Goal: Task Accomplishment & Management: Manage account settings

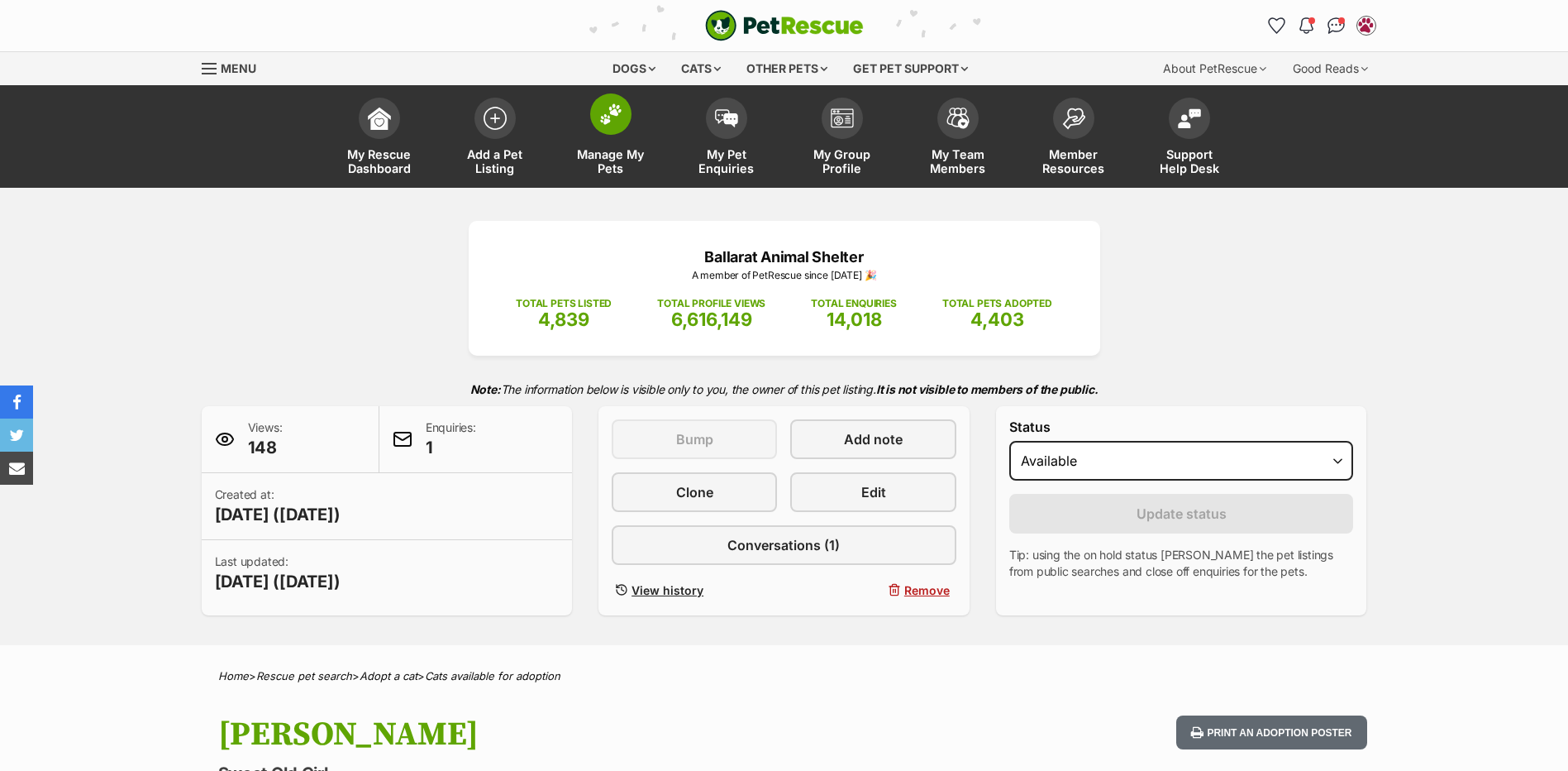
click at [622, 110] on img at bounding box center [611, 114] width 24 height 22
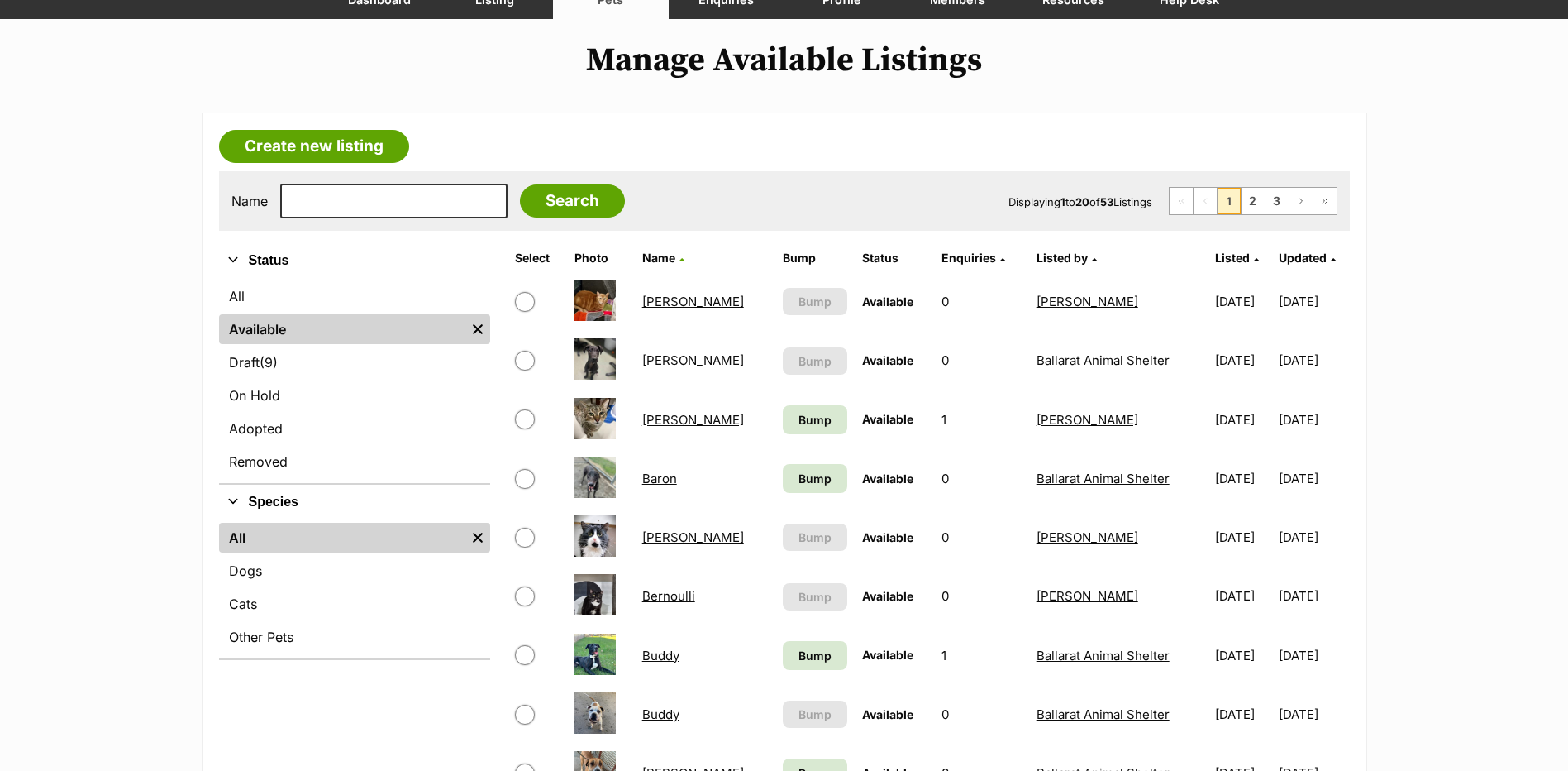
scroll to position [248, 0]
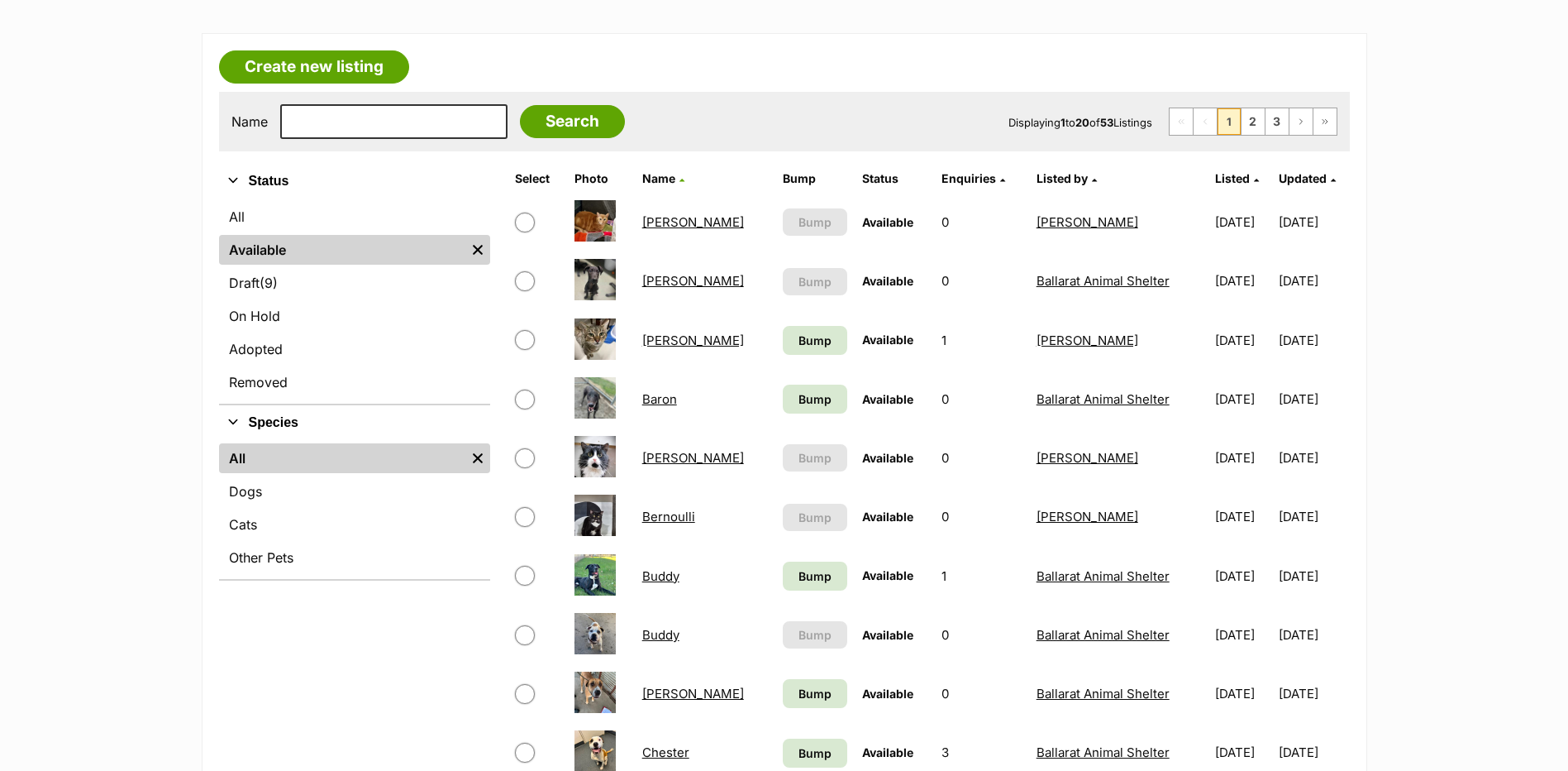
click at [669, 513] on link "Bernoulli" at bounding box center [669, 516] width 52 height 15
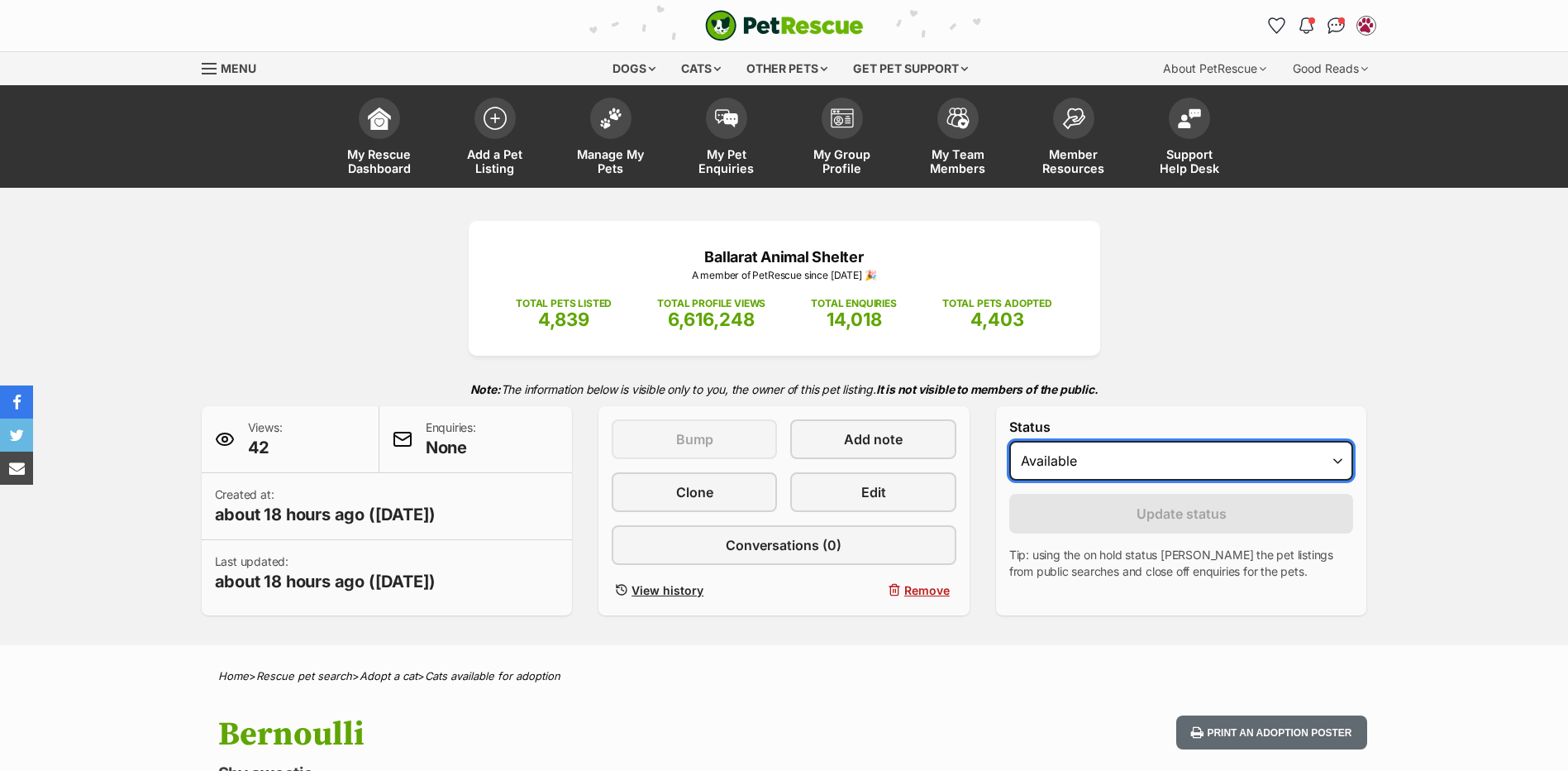
click at [1119, 458] on select "Draft Available On hold Adopted" at bounding box center [1182, 461] width 345 height 40
select select "rehomed"
click at [1010, 441] on select "Draft Available On hold Adopted" at bounding box center [1182, 461] width 345 height 40
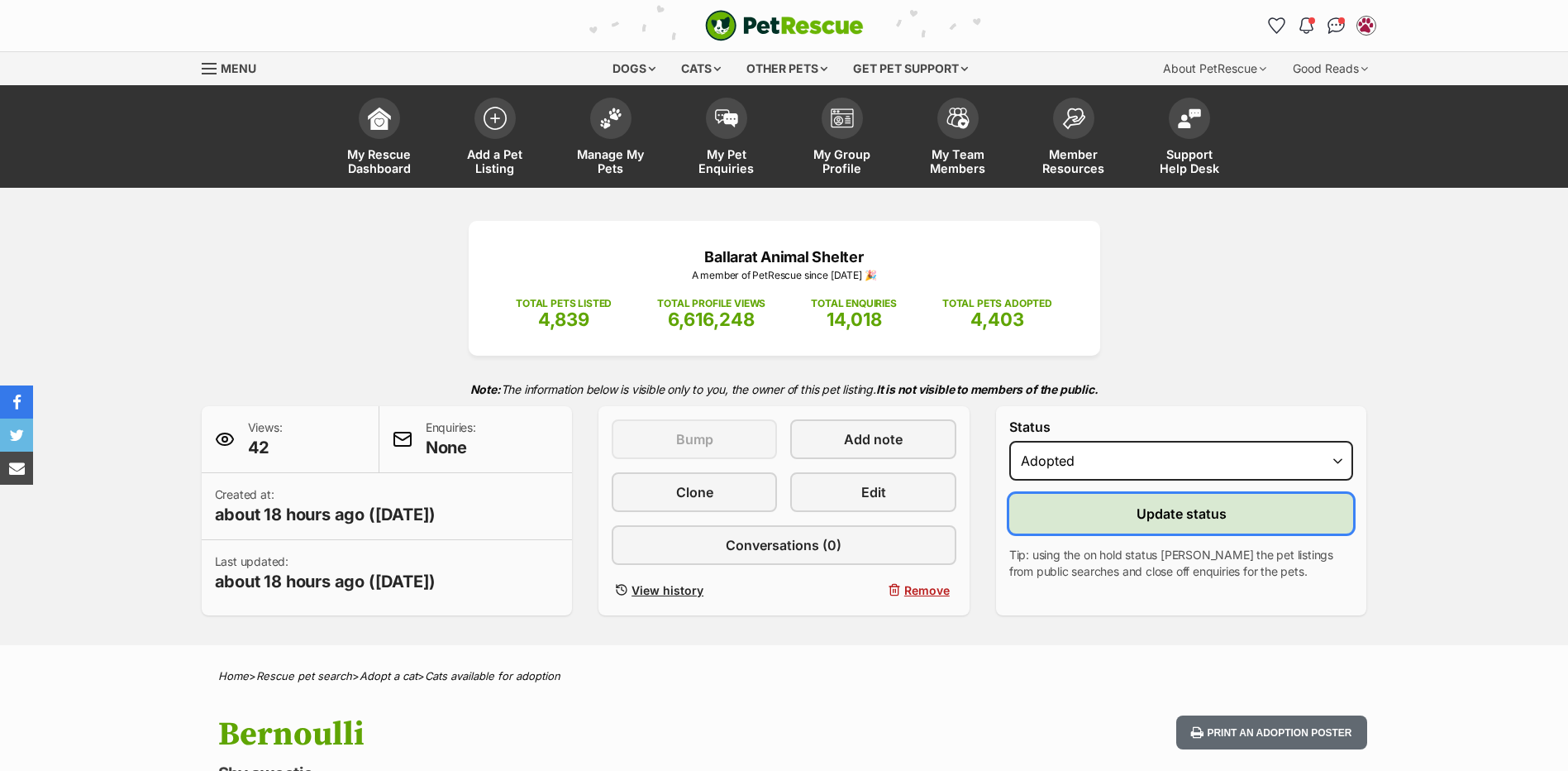
click at [1077, 517] on button "Update status" at bounding box center [1182, 514] width 345 height 40
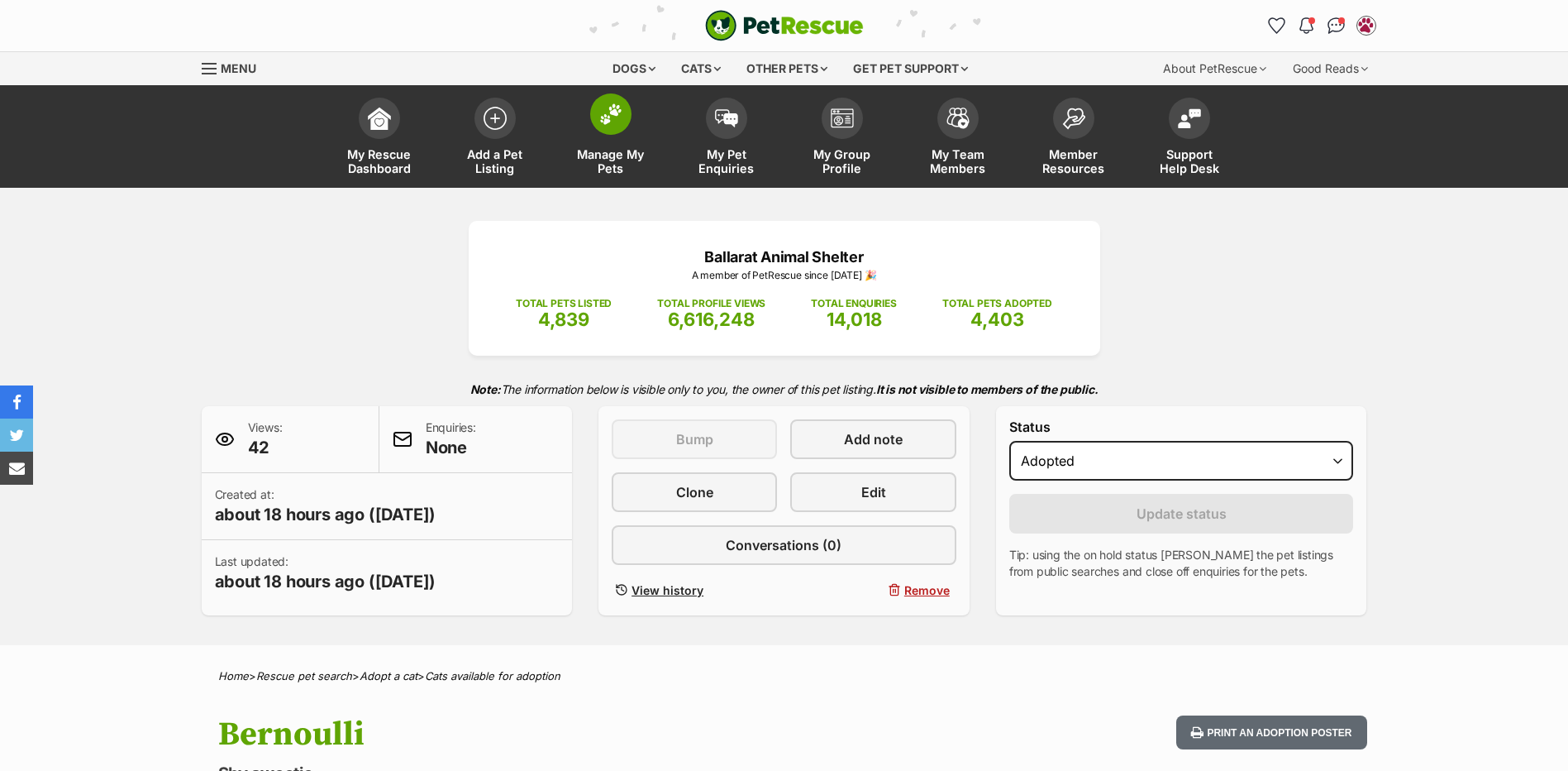
click at [613, 112] on img at bounding box center [611, 114] width 24 height 22
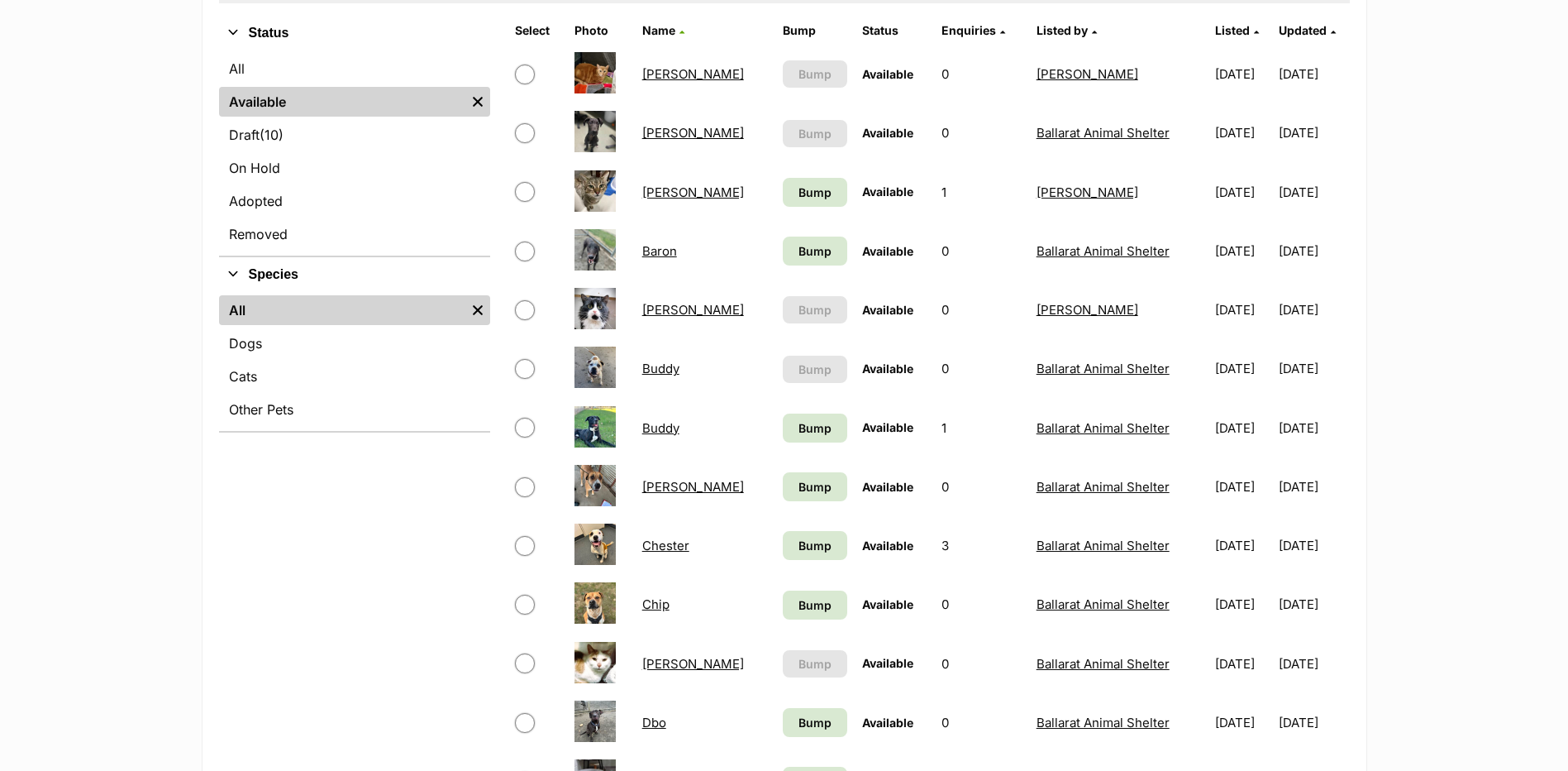
scroll to position [414, 0]
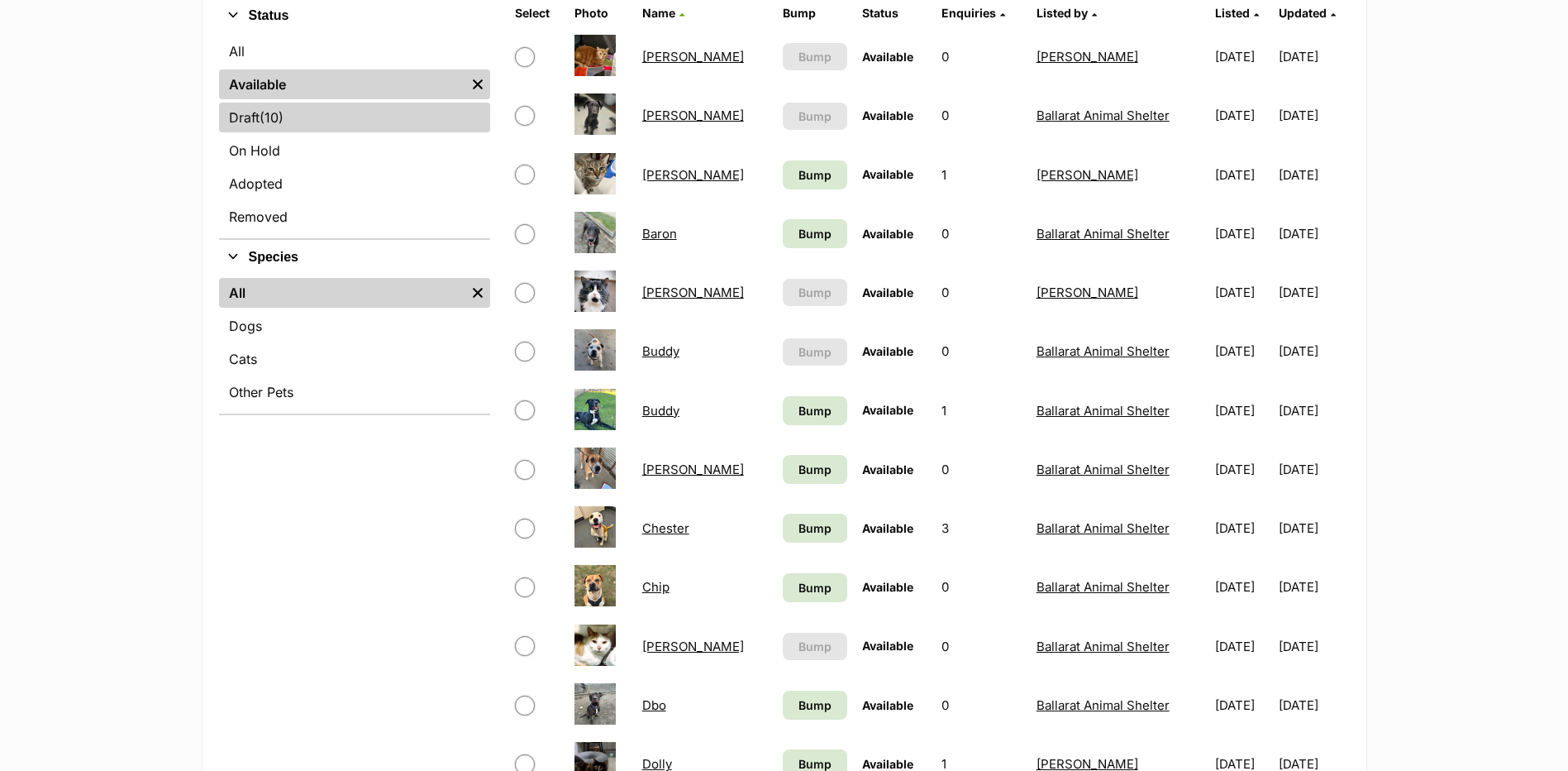
click at [314, 124] on link "Draft (10) Items" at bounding box center [355, 117] width 271 height 30
